Goal: Transaction & Acquisition: Subscribe to service/newsletter

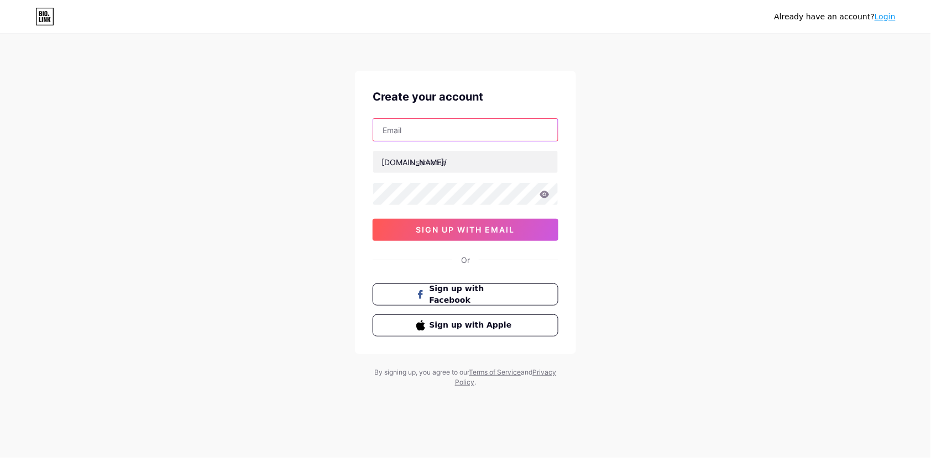
click at [427, 138] on input "text" at bounding box center [465, 130] width 185 height 22
paste input "[PERSON_NAME][EMAIL_ADDRESS][DOMAIN_NAME]"
type input "[PERSON_NAME][EMAIL_ADDRESS][DOMAIN_NAME]"
click at [469, 167] on input "text" at bounding box center [465, 162] width 185 height 22
click at [457, 161] on input "octaviomurgeytio" at bounding box center [465, 162] width 185 height 22
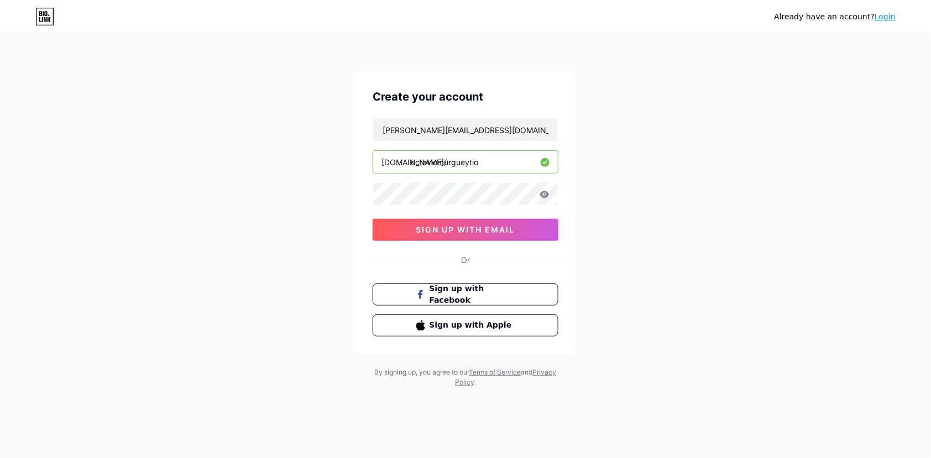
type input "octaviomurgueytio"
click at [548, 191] on icon at bounding box center [544, 195] width 10 height 8
click at [446, 233] on span "sign up with email" at bounding box center [465, 229] width 99 height 9
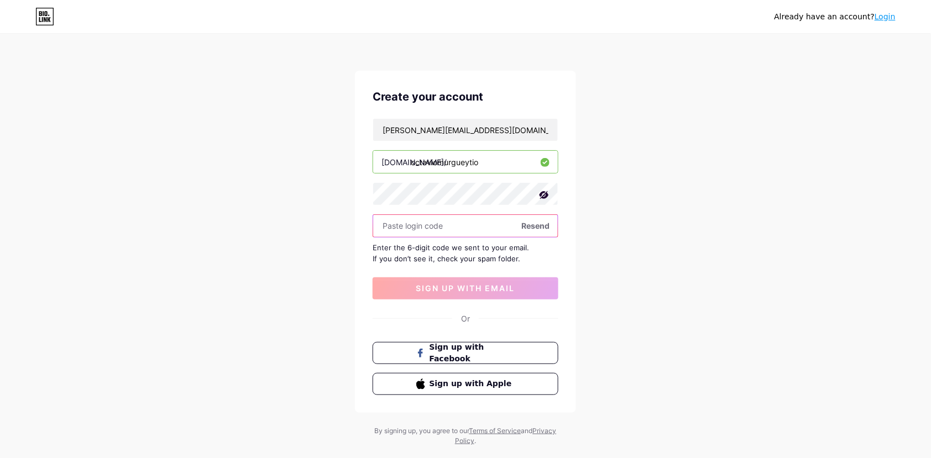
click at [418, 220] on input "text" at bounding box center [465, 226] width 185 height 22
click at [533, 233] on input "text" at bounding box center [465, 226] width 185 height 22
click at [537, 225] on span "Resend" at bounding box center [535, 226] width 28 height 12
type input "712031"
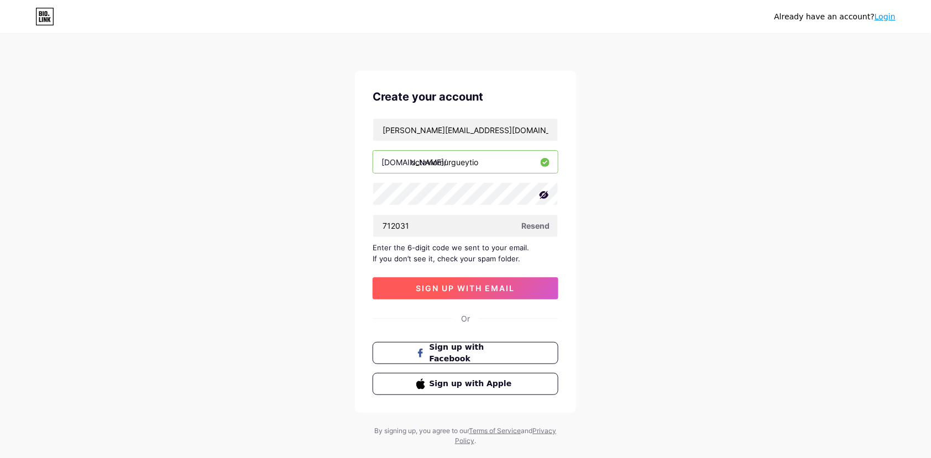
click at [490, 287] on span "sign up with email" at bounding box center [465, 287] width 99 height 9
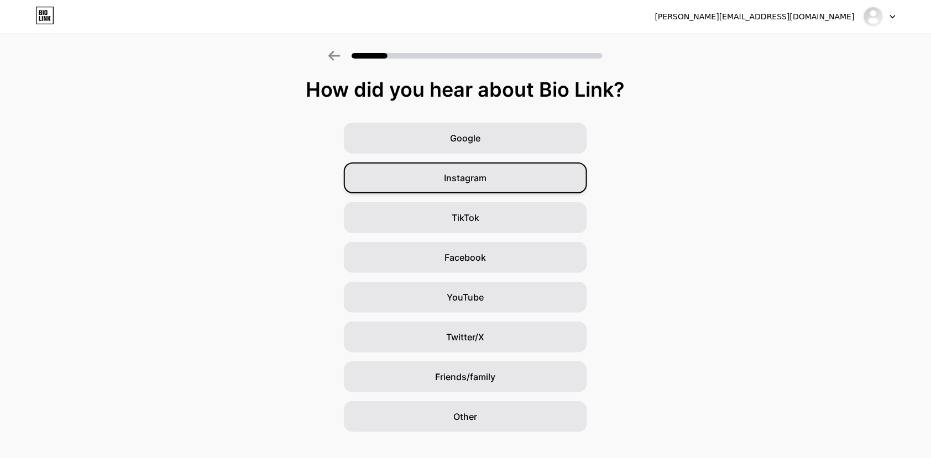
click at [507, 177] on div "Instagram" at bounding box center [465, 177] width 243 height 31
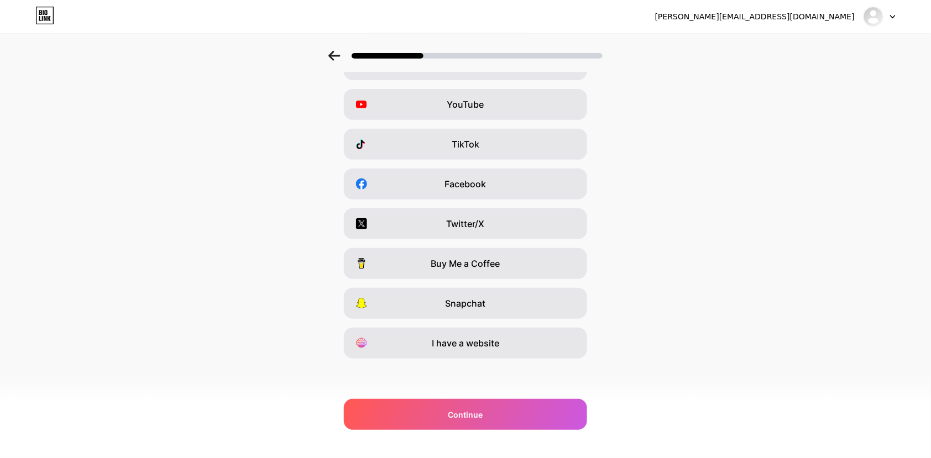
scroll to position [73, 0]
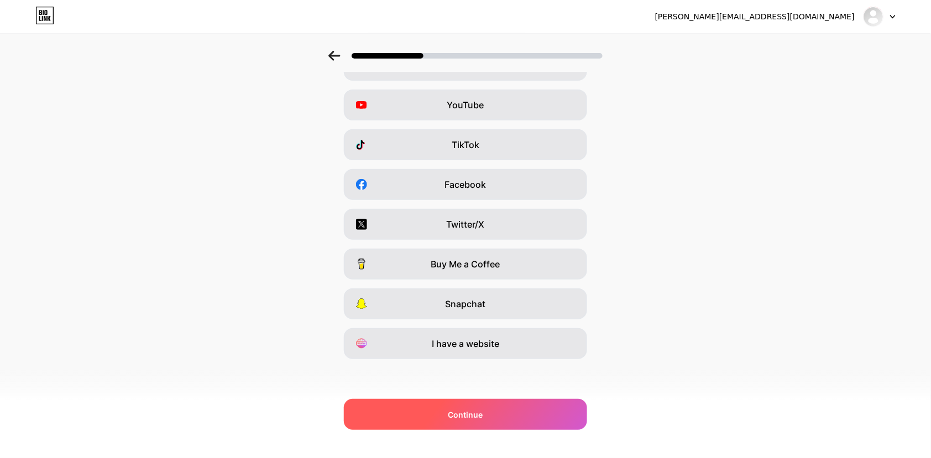
click at [518, 407] on div "Continue" at bounding box center [465, 414] width 243 height 31
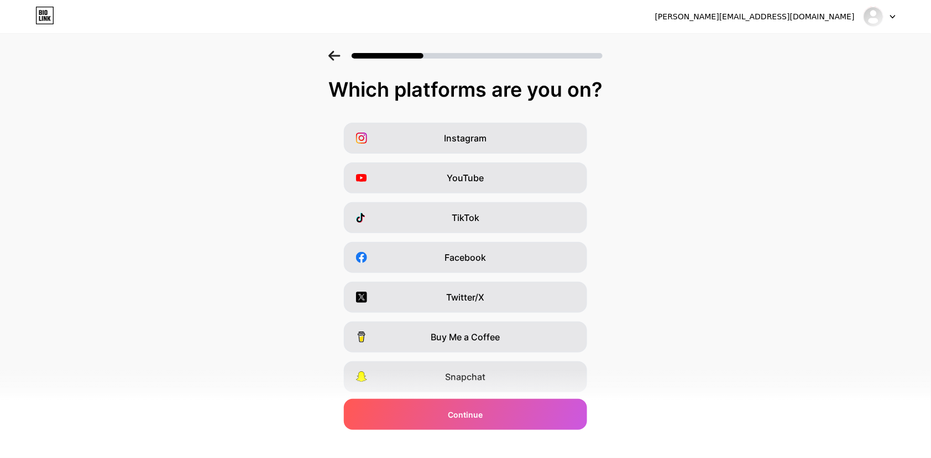
scroll to position [0, 0]
click at [507, 144] on div "Instagram" at bounding box center [465, 138] width 243 height 31
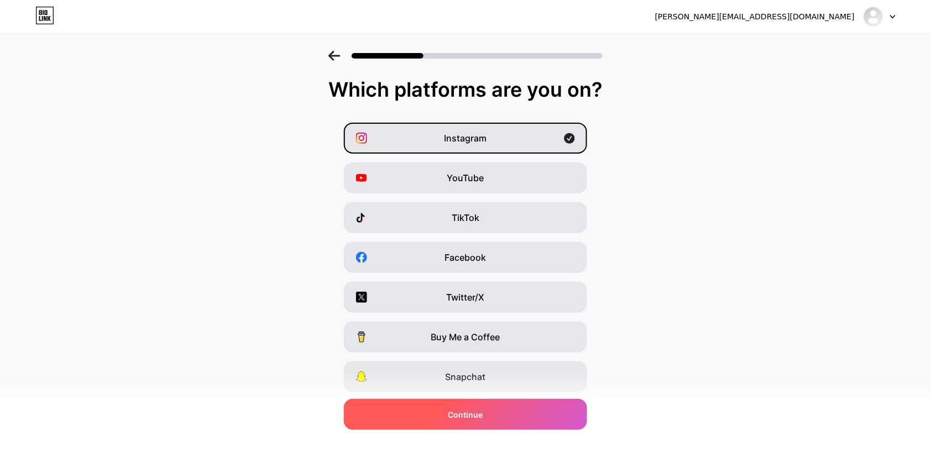
click at [485, 413] on div "Continue" at bounding box center [465, 414] width 243 height 31
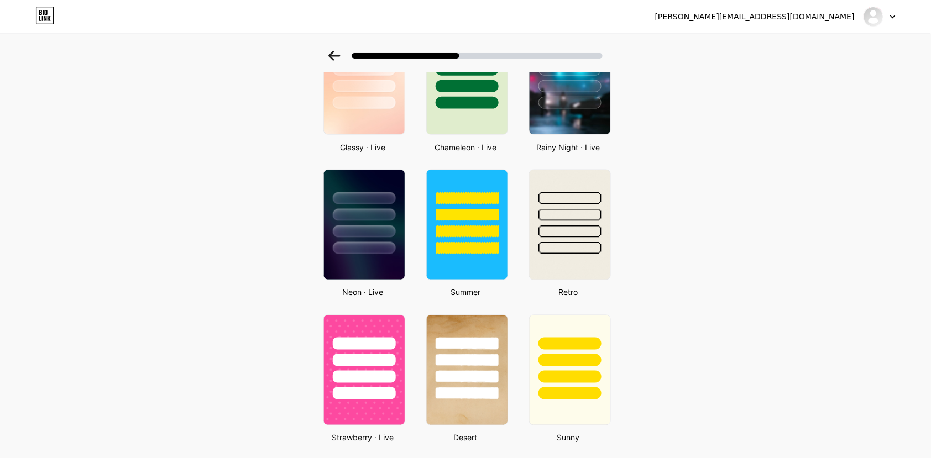
scroll to position [306, 0]
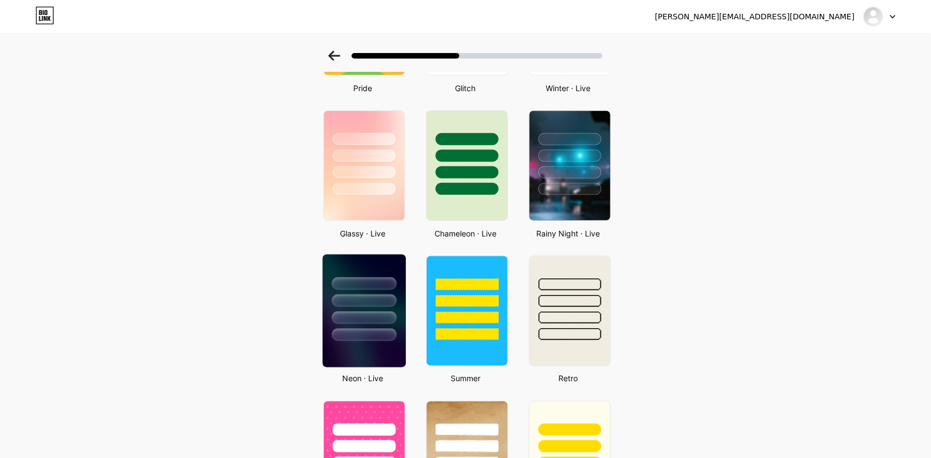
click at [369, 314] on div at bounding box center [364, 318] width 65 height 13
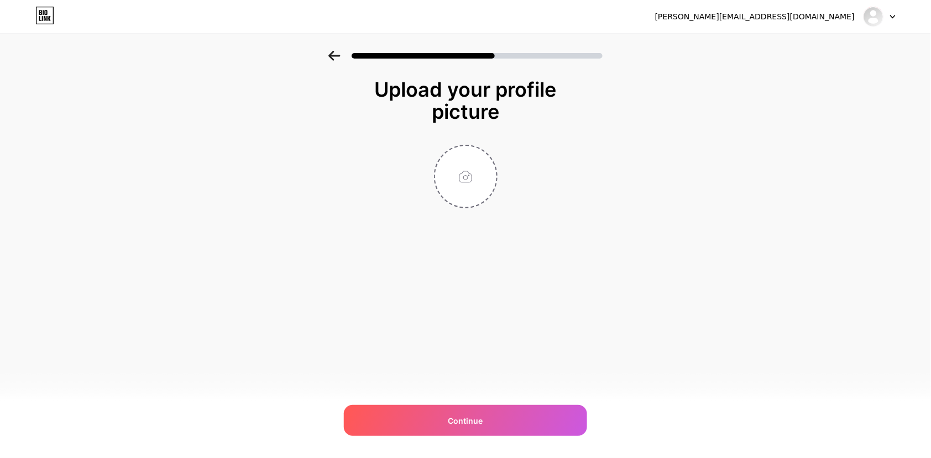
scroll to position [0, 0]
click at [464, 182] on input "file" at bounding box center [465, 176] width 61 height 61
type input "C:\fakepath\OM-02.png"
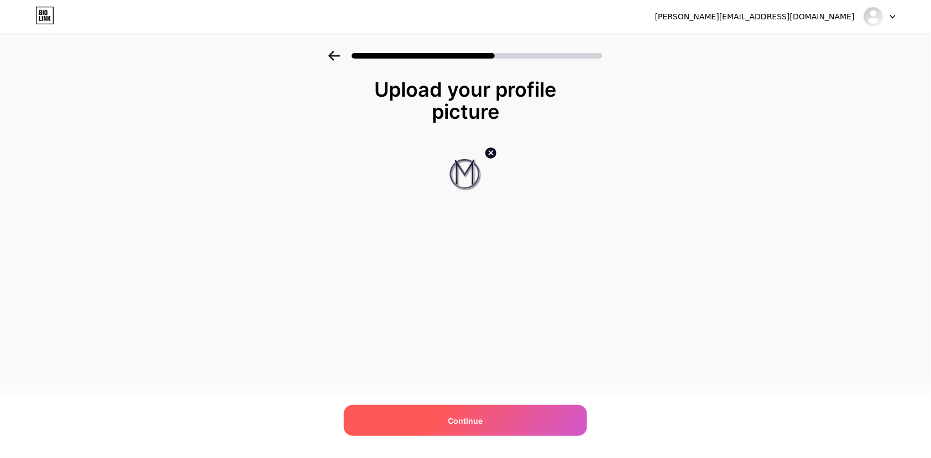
click at [451, 424] on span "Continue" at bounding box center [465, 421] width 35 height 12
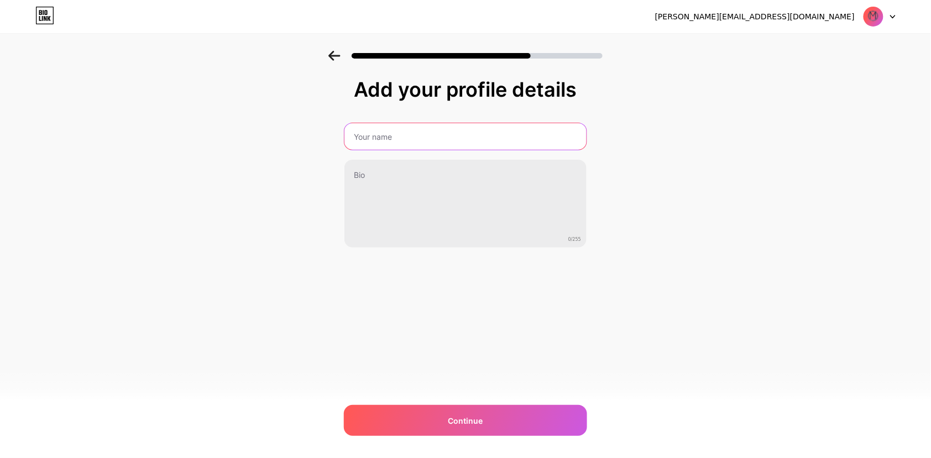
click at [463, 123] on input "text" at bounding box center [465, 136] width 242 height 27
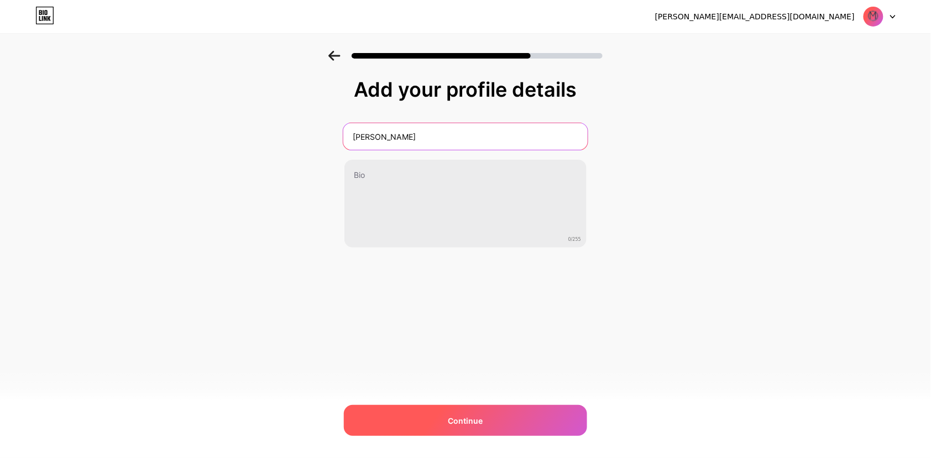
type input "[PERSON_NAME]"
click at [441, 413] on div "Continue" at bounding box center [465, 420] width 243 height 31
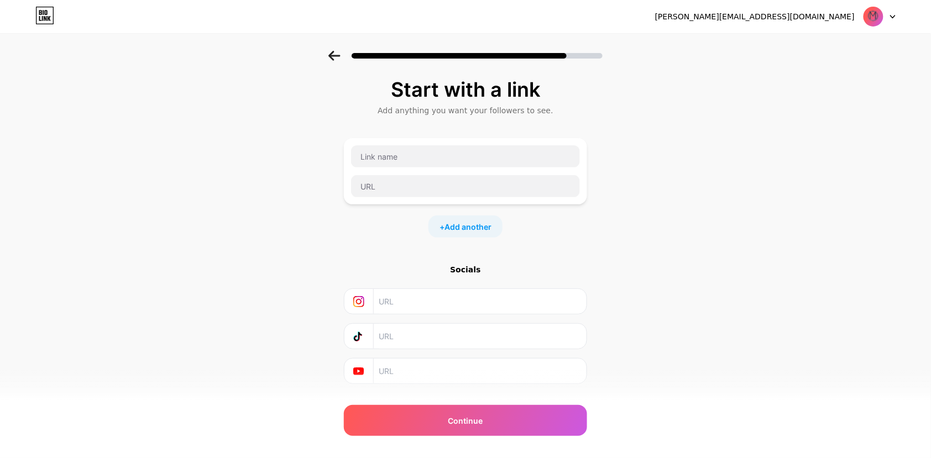
click at [415, 304] on input "text" at bounding box center [479, 301] width 201 height 25
click at [395, 304] on input "text" at bounding box center [479, 301] width 201 height 25
paste input "[URL][DOMAIN_NAME]"
type input "[URL][DOMAIN_NAME]"
click at [415, 344] on input "text" at bounding box center [479, 336] width 201 height 25
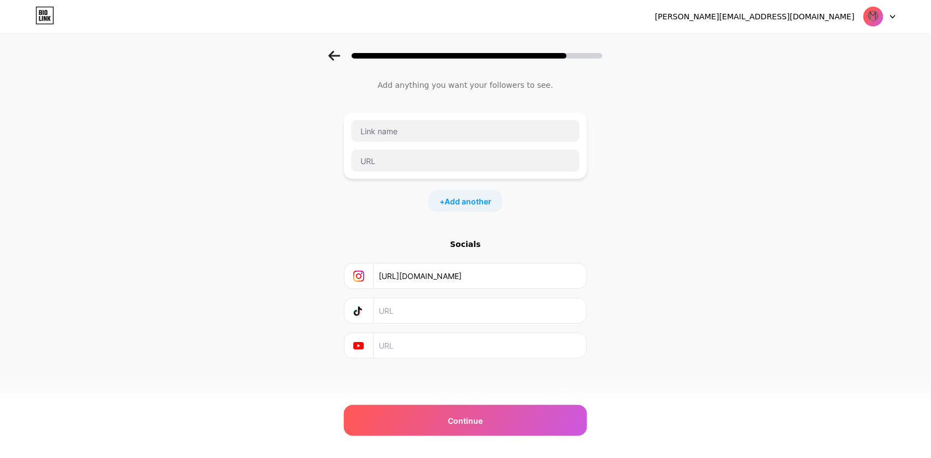
scroll to position [26, 0]
paste input "[URL][DOMAIN_NAME]"
type input "[URL][DOMAIN_NAME]"
click at [462, 437] on div "[PERSON_NAME][EMAIL_ADDRESS][DOMAIN_NAME] Logout Link Copied Start with a link …" at bounding box center [465, 216] width 931 height 483
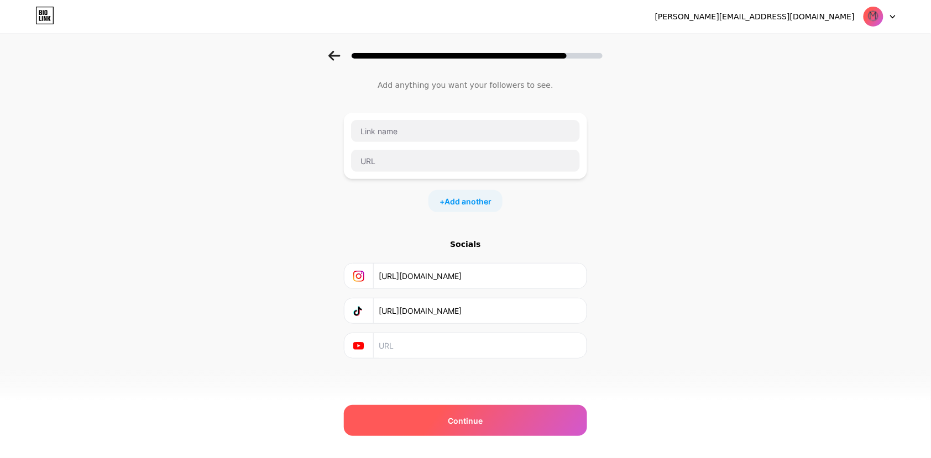
click at [462, 426] on div "Continue" at bounding box center [465, 420] width 243 height 31
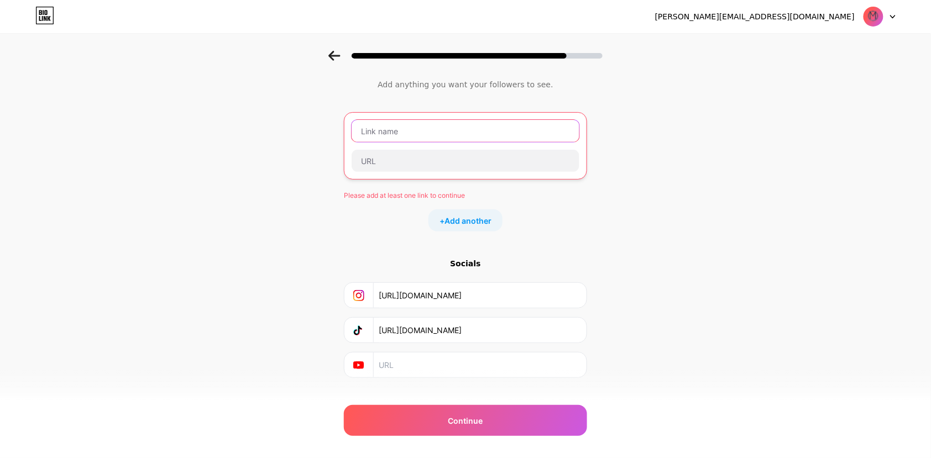
click at [411, 134] on input "text" at bounding box center [465, 131] width 228 height 22
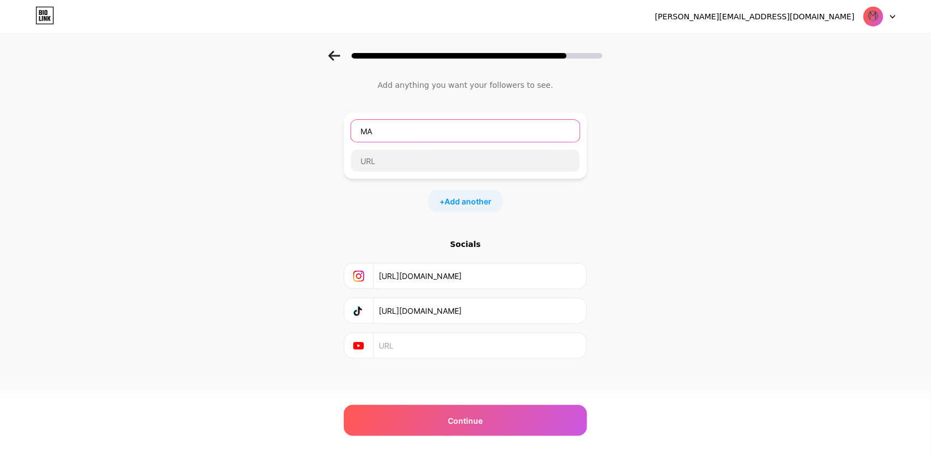
type input "M"
type input "a"
click at [448, 208] on div "+ Add another" at bounding box center [465, 201] width 74 height 22
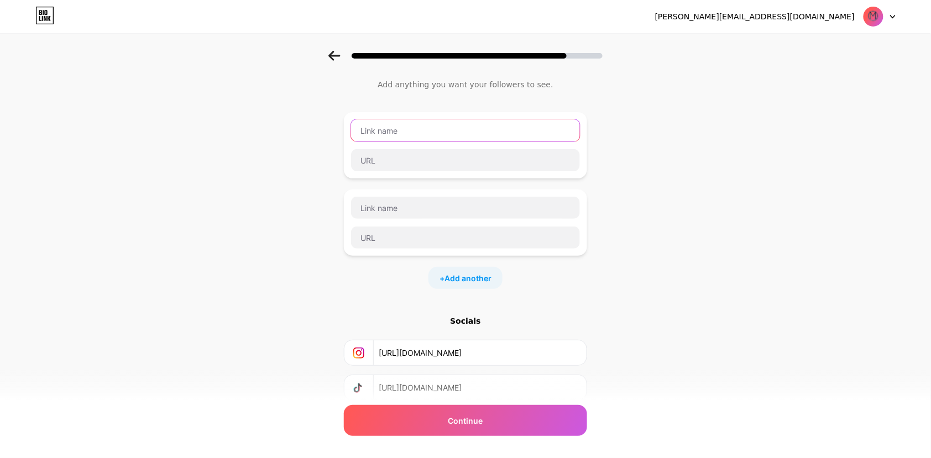
click at [396, 128] on input "text" at bounding box center [465, 130] width 229 height 22
type input "Facebook"
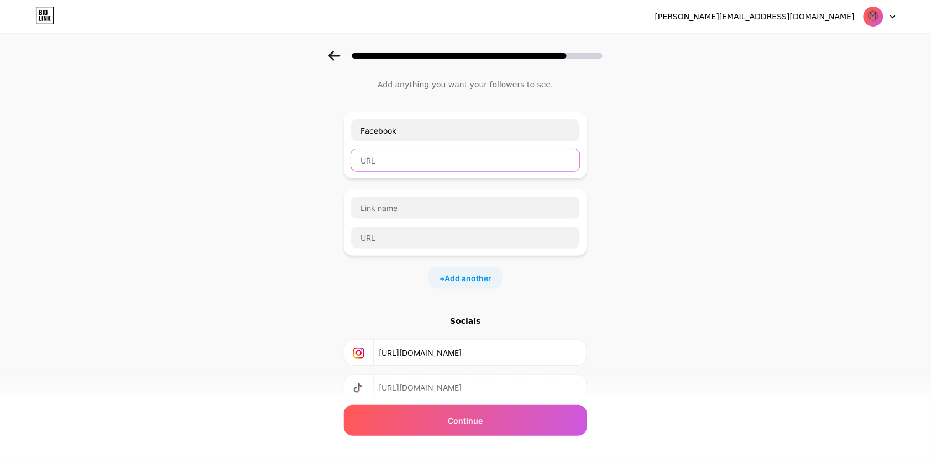
drag, startPoint x: 395, startPoint y: 150, endPoint x: 393, endPoint y: 156, distance: 6.3
click at [393, 156] on input "text" at bounding box center [465, 160] width 229 height 22
paste input "[URL][DOMAIN_NAME][PERSON_NAME][DOMAIN_NAME]"
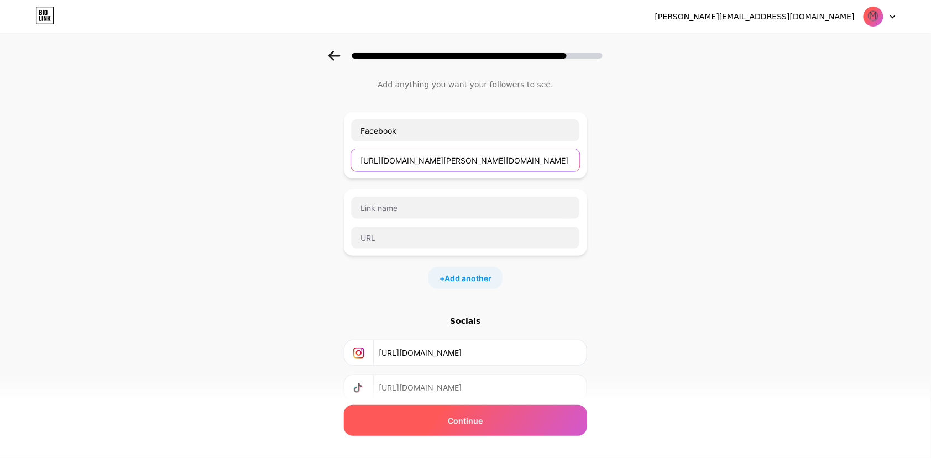
type input "[URL][DOMAIN_NAME][PERSON_NAME][DOMAIN_NAME]"
click at [465, 418] on span "Continue" at bounding box center [465, 421] width 35 height 12
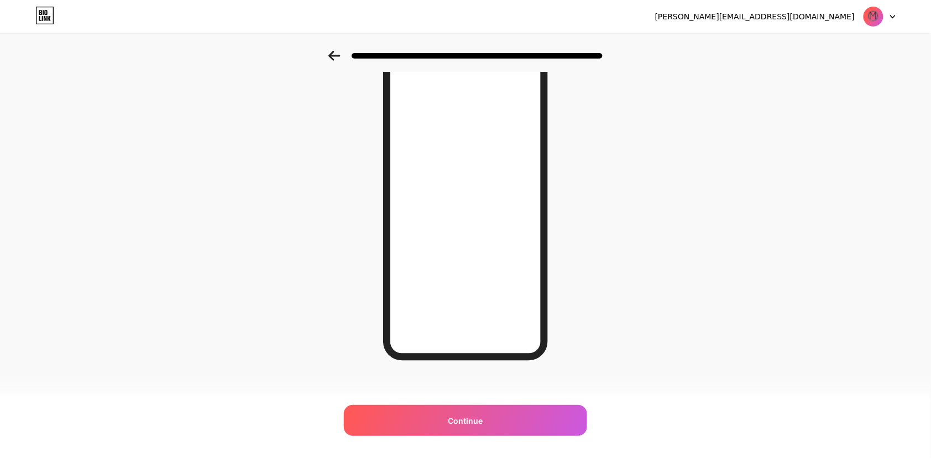
scroll to position [92, 0]
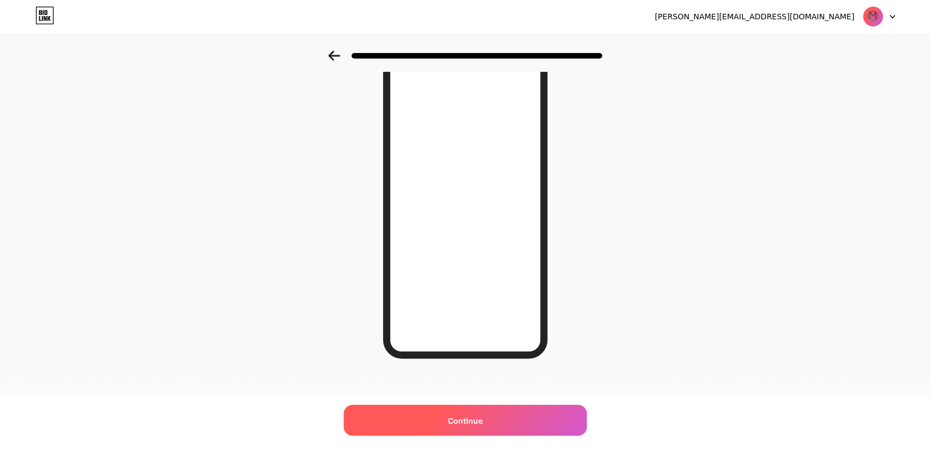
click at [477, 428] on div "Continue" at bounding box center [465, 420] width 243 height 31
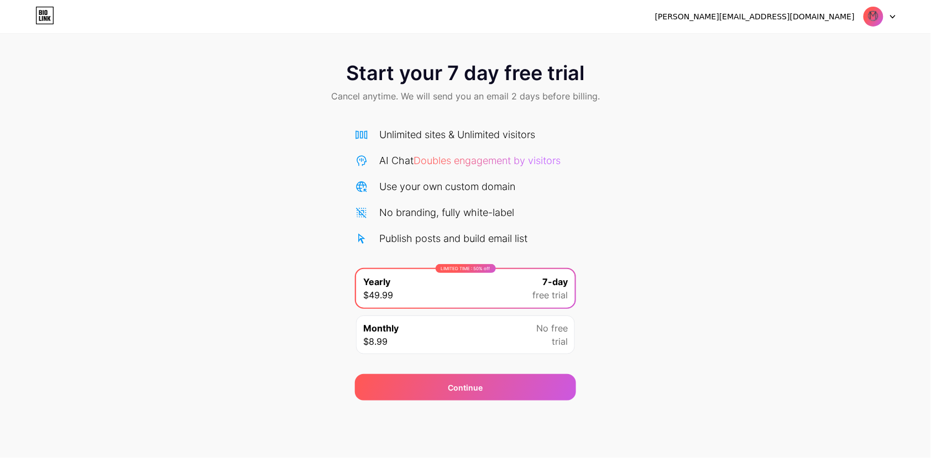
click at [517, 337] on div "Monthly $8.99 No free trial" at bounding box center [465, 335] width 219 height 39
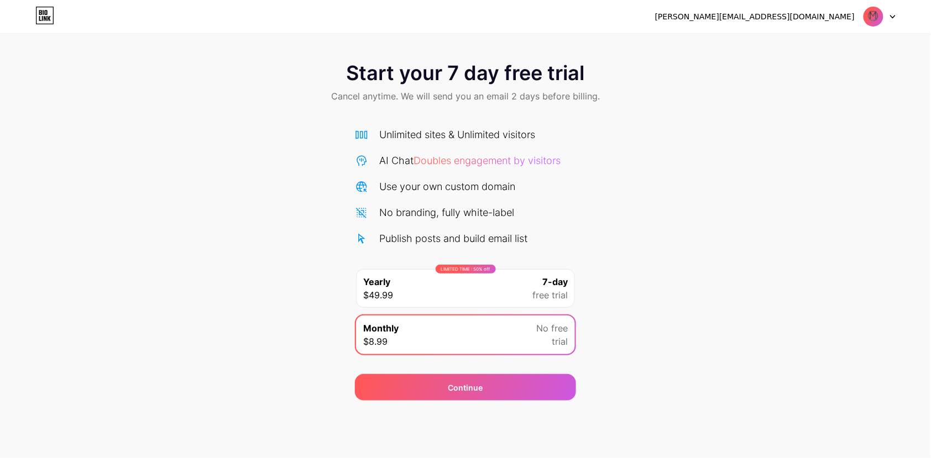
click at [606, 308] on div "Start your 7 day free trial Cancel anytime. We will send you an email 2 days be…" at bounding box center [465, 226] width 931 height 350
click at [552, 106] on div "Start your 7 day free trial Cancel anytime. We will send you an email 2 days be…" at bounding box center [465, 83] width 931 height 65
click at [845, 10] on div "[PERSON_NAME][EMAIL_ADDRESS][DOMAIN_NAME]" at bounding box center [775, 17] width 240 height 20
click at [879, 17] on img at bounding box center [873, 16] width 21 height 21
click at [627, 30] on div "[PERSON_NAME][EMAIL_ADDRESS][DOMAIN_NAME] Logout" at bounding box center [465, 16] width 931 height 33
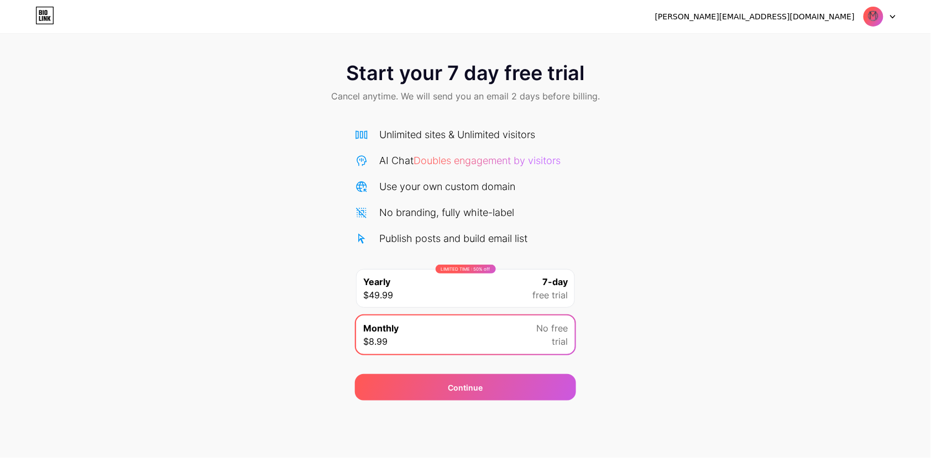
click at [54, 8] on icon at bounding box center [44, 16] width 19 height 18
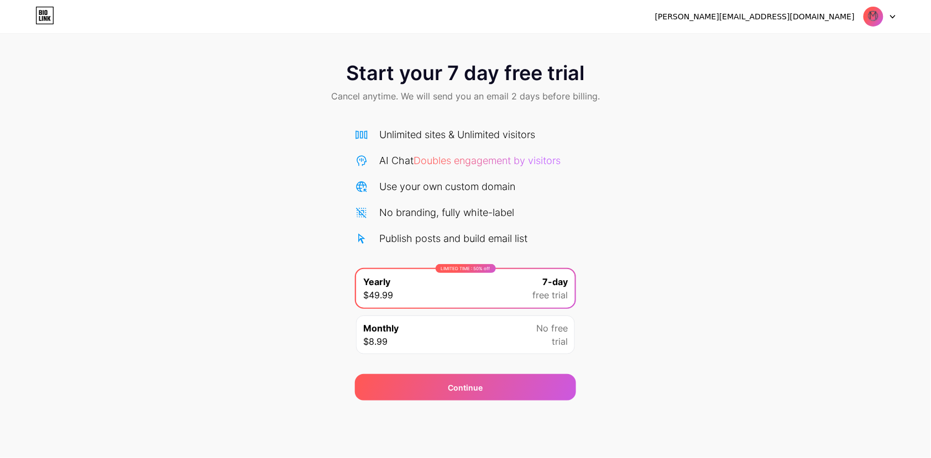
click at [877, 23] on img at bounding box center [873, 16] width 21 height 21
click at [871, 22] on img at bounding box center [873, 16] width 21 height 21
click at [886, 15] on div at bounding box center [879, 17] width 32 height 20
drag, startPoint x: 889, startPoint y: 15, endPoint x: 785, endPoint y: 15, distance: 103.3
click at [882, 15] on div at bounding box center [879, 17] width 32 height 20
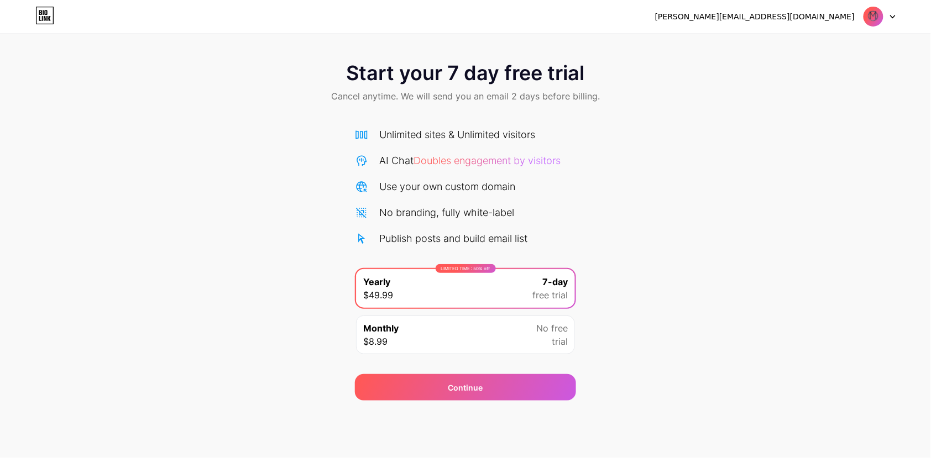
click at [767, 15] on div "[PERSON_NAME][EMAIL_ADDRESS][DOMAIN_NAME]" at bounding box center [754, 17] width 199 height 12
click at [488, 382] on div "Continue" at bounding box center [465, 387] width 221 height 27
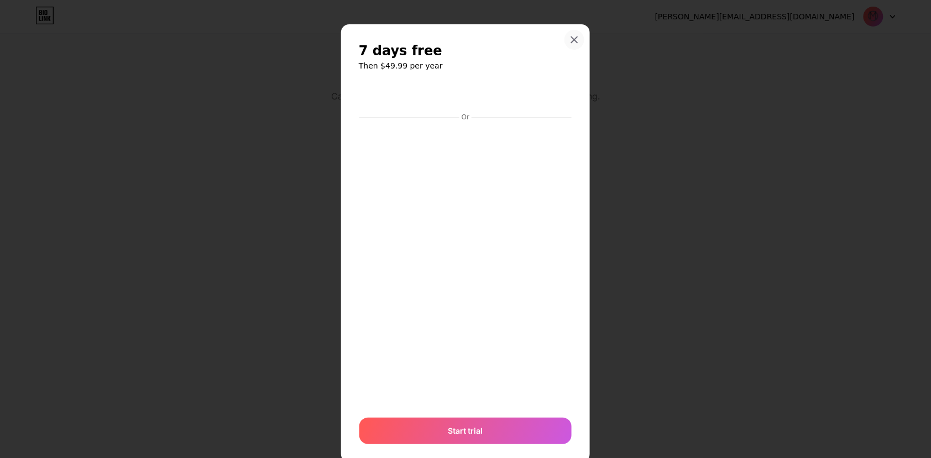
click at [573, 41] on icon at bounding box center [574, 40] width 6 height 6
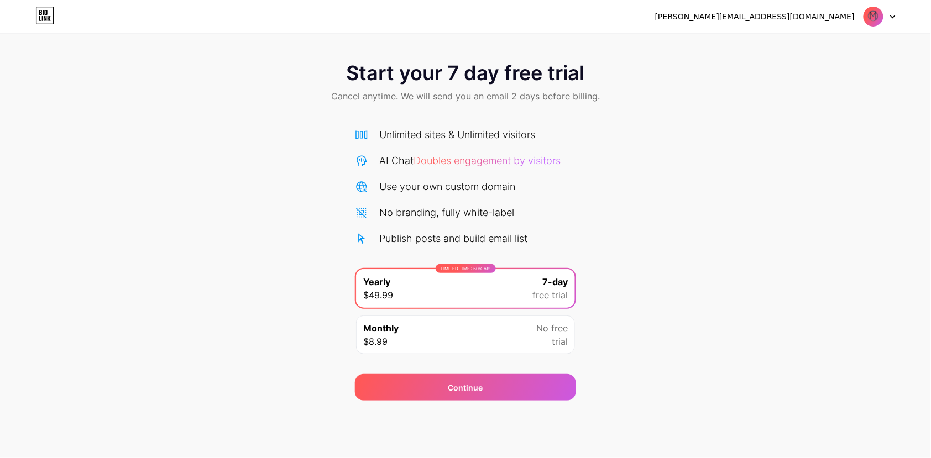
click at [46, 20] on icon at bounding box center [45, 18] width 3 height 5
click at [46, 8] on icon at bounding box center [44, 16] width 19 height 18
